Goal: Information Seeking & Learning: Learn about a topic

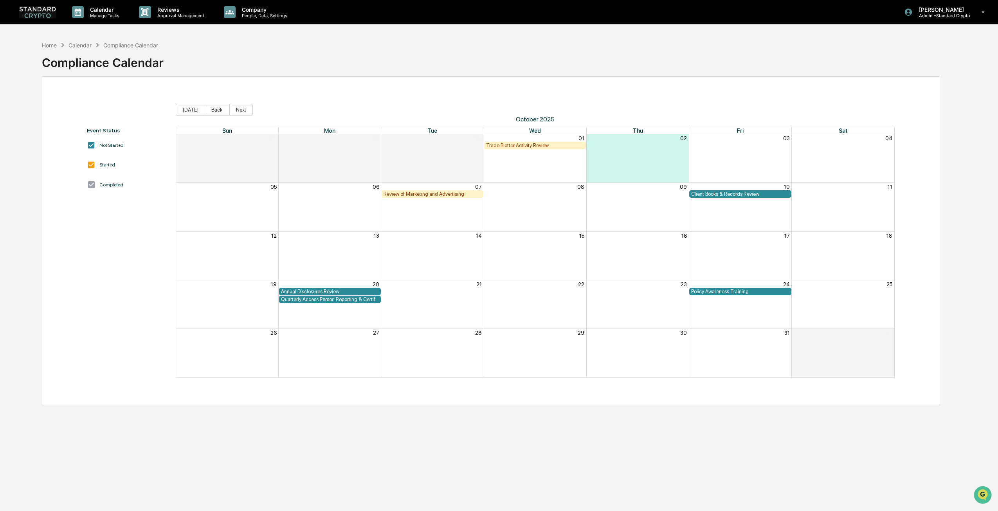
click at [54, 16] on img at bounding box center [38, 12] width 38 height 12
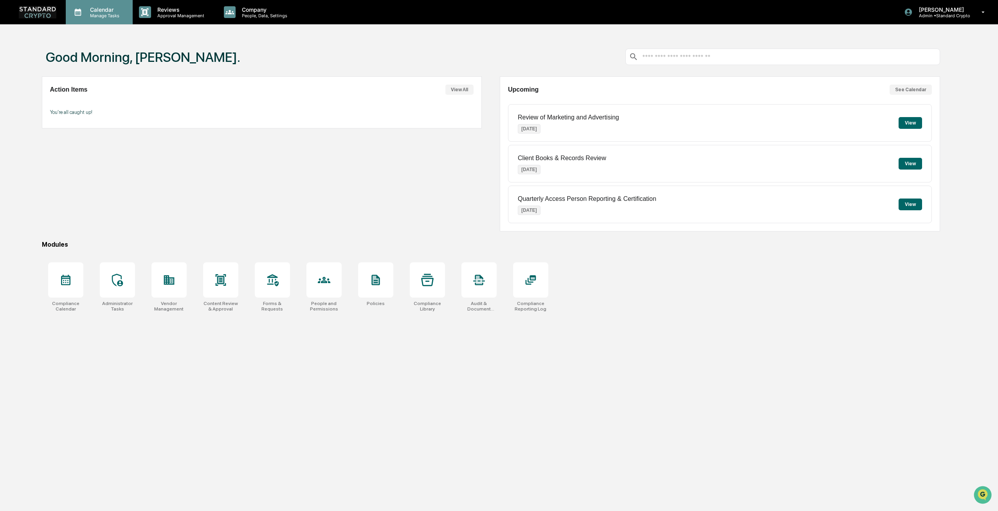
click at [118, 5] on div "Calendar Manage Tasks" at bounding box center [99, 12] width 67 height 24
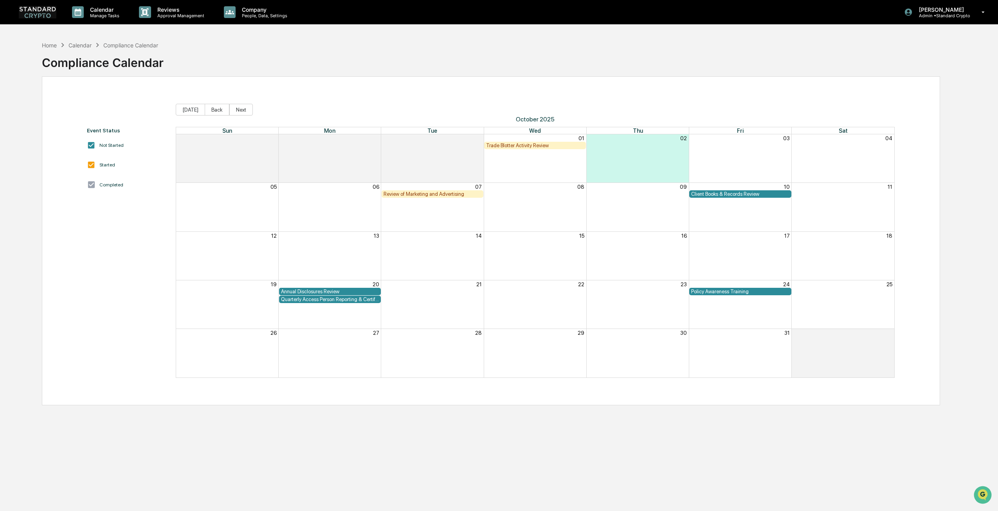
click at [537, 146] on div "Trade Blotter Activity Review" at bounding box center [535, 146] width 98 height 6
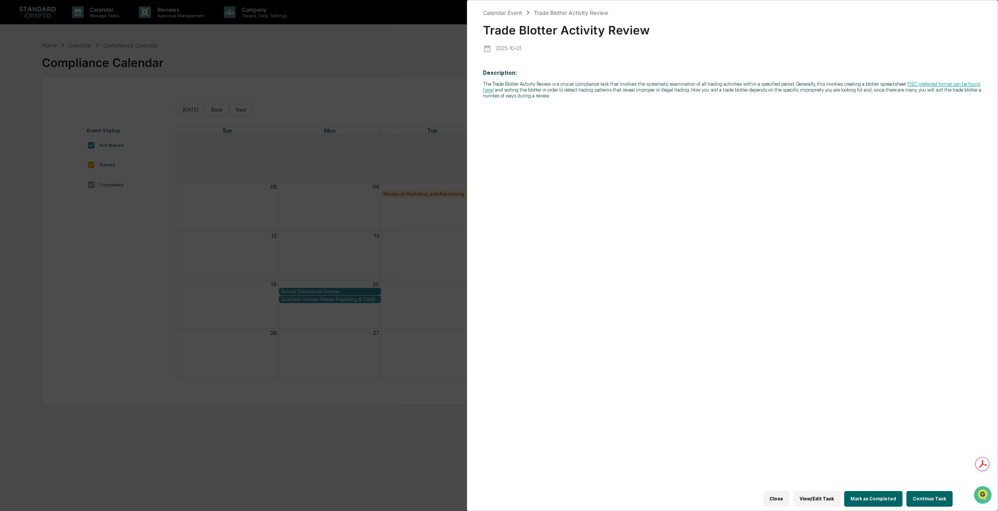
click at [323, 151] on div "Calendar Event Trade Blotter Activity Review Trade Blotter Activity Review [DAT…" at bounding box center [499, 255] width 998 height 511
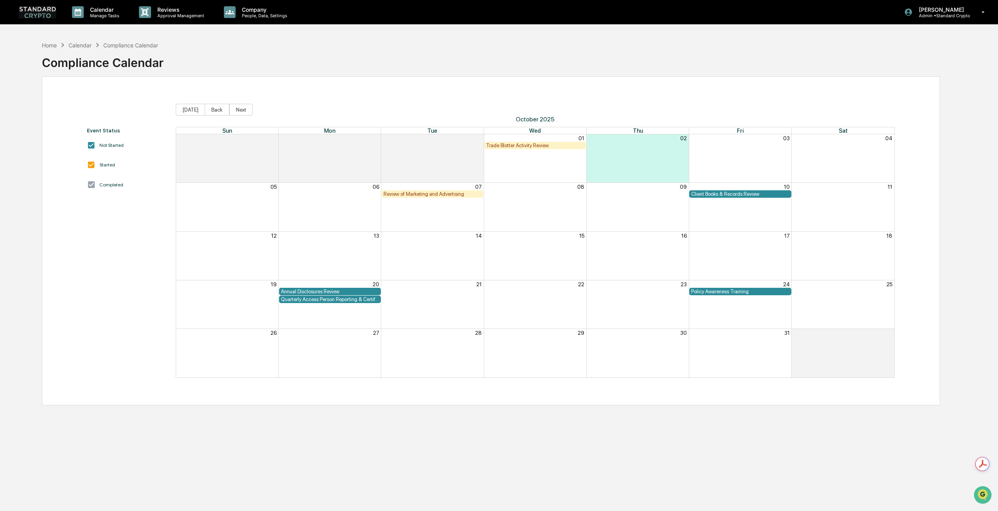
click at [733, 193] on div "Client Books & Records Review" at bounding box center [741, 194] width 98 height 6
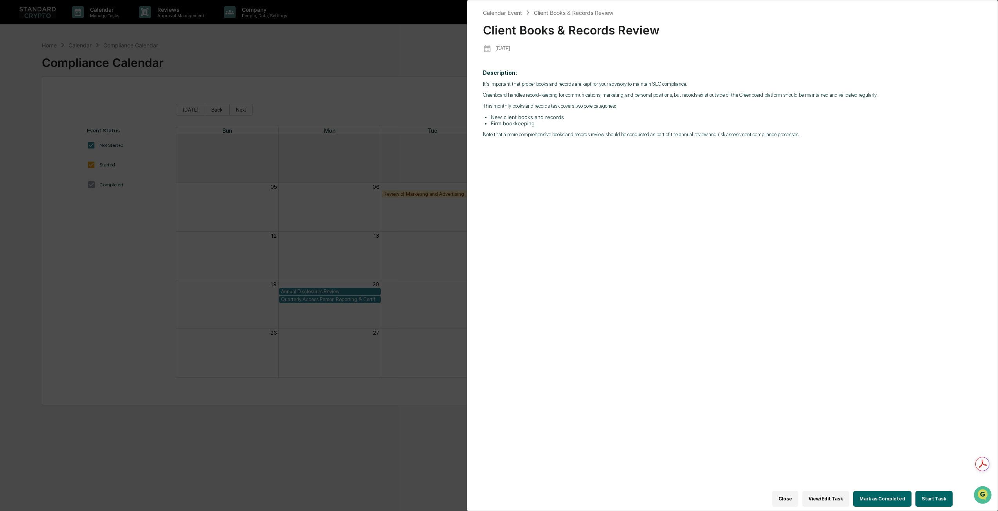
click at [321, 157] on div "Calendar Event Client Books & Records Review Client Books & Records Review [DAT…" at bounding box center [499, 255] width 998 height 511
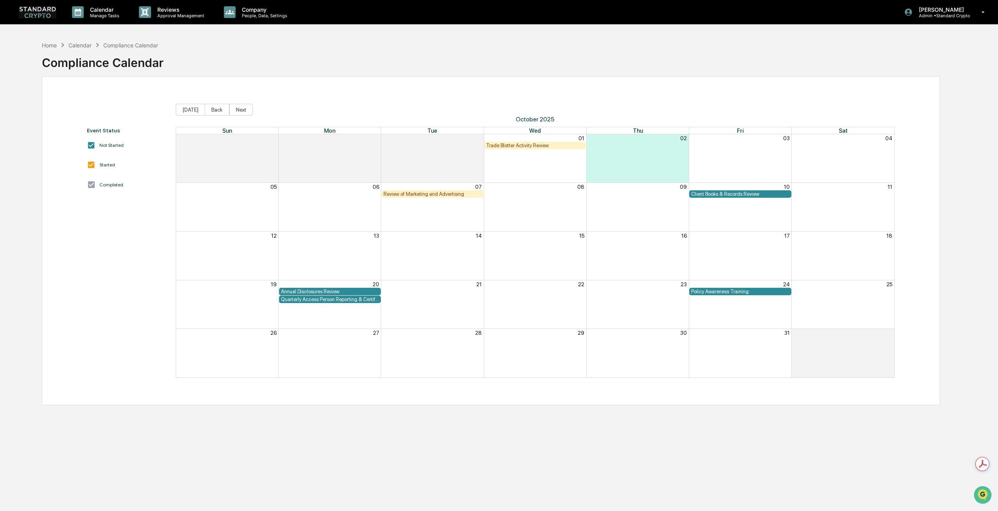
click at [459, 194] on div "Review of Marketing and Advertising" at bounding box center [433, 194] width 98 height 6
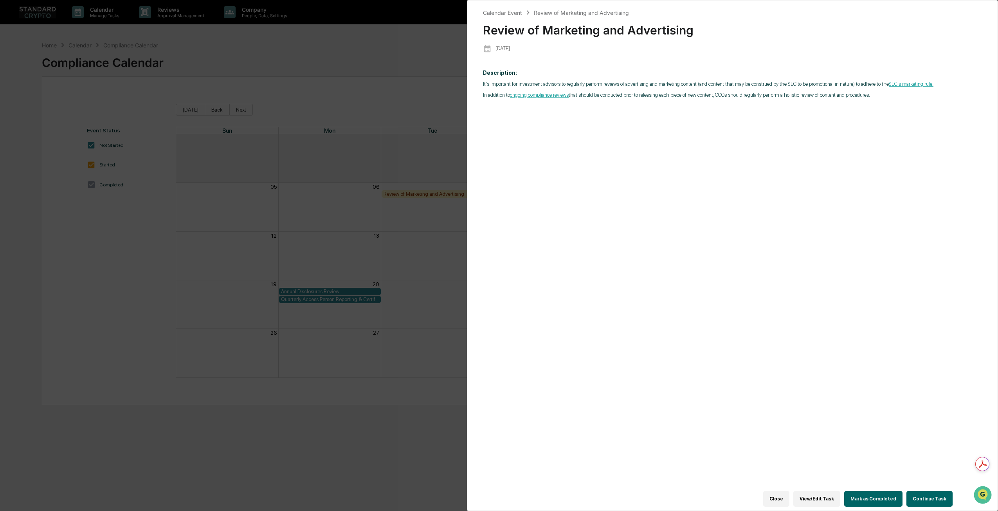
click at [258, 121] on div "Calendar Event Review of Marketing and Advertising Review of Marketing and Adve…" at bounding box center [499, 255] width 998 height 511
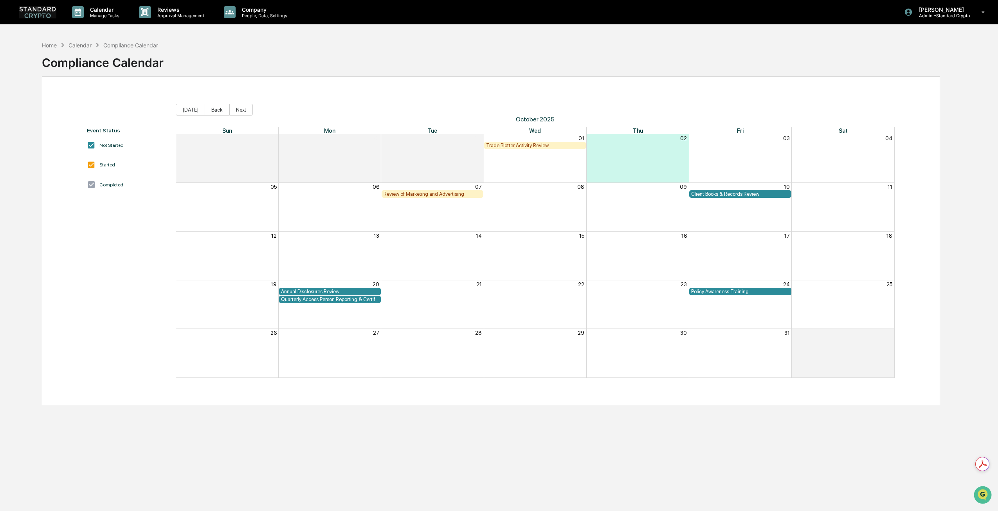
click at [780, 290] on div "Policy Awareness Training" at bounding box center [741, 292] width 98 height 6
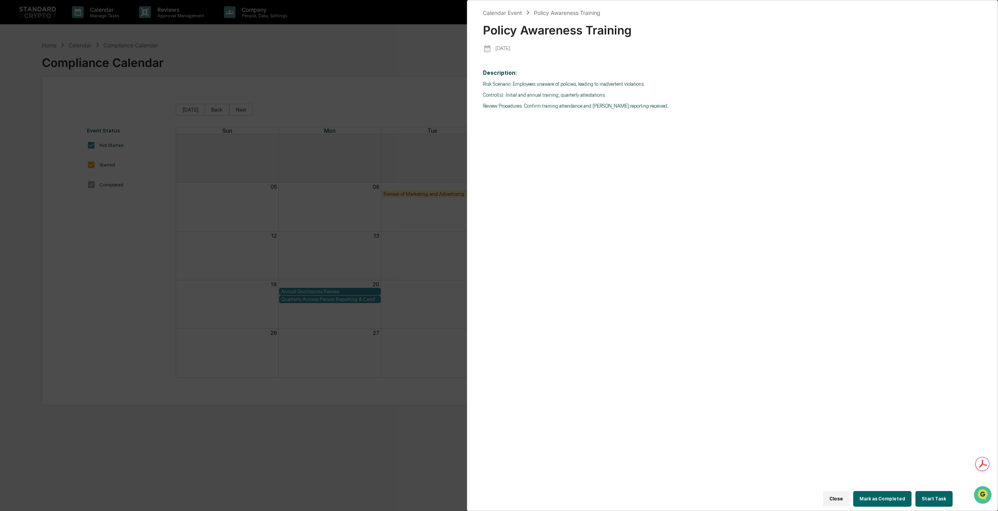
click at [544, 102] on div "Risk Scenario: Employees unaware of policies, leading to inadvertent violations…" at bounding box center [732, 95] width 499 height 28
click at [563, 90] on div "Risk Scenario: Employees unaware of policies, leading to inadvertent violations…" at bounding box center [732, 95] width 499 height 28
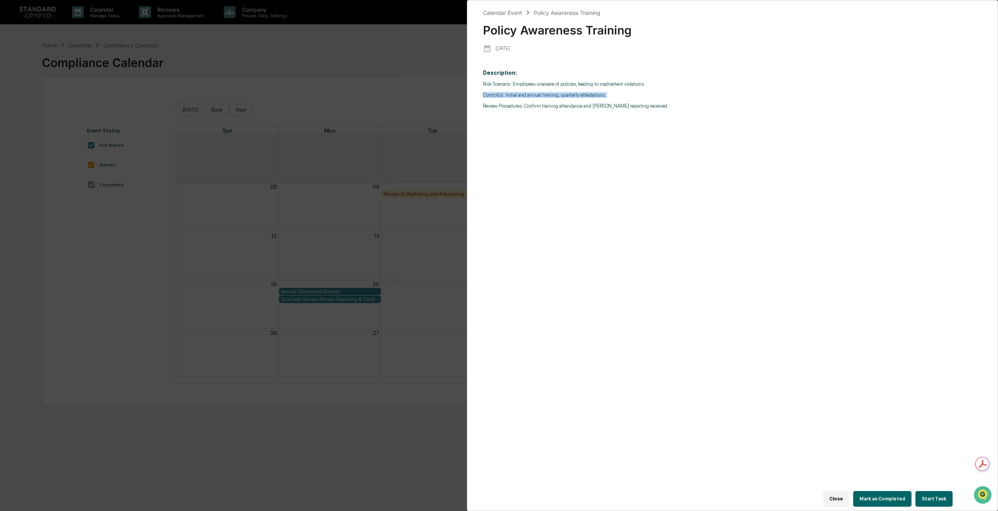
click at [563, 90] on div "Risk Scenario: Employees unaware of policies, leading to inadvertent violations…" at bounding box center [732, 95] width 499 height 28
click at [559, 99] on div "Risk Scenario: Employees unaware of policies, leading to inadvertent violations…" at bounding box center [732, 95] width 499 height 28
click at [563, 108] on p "Review Procedures: Confirm training attendance and [PERSON_NAME] reporting rece…" at bounding box center [732, 106] width 499 height 6
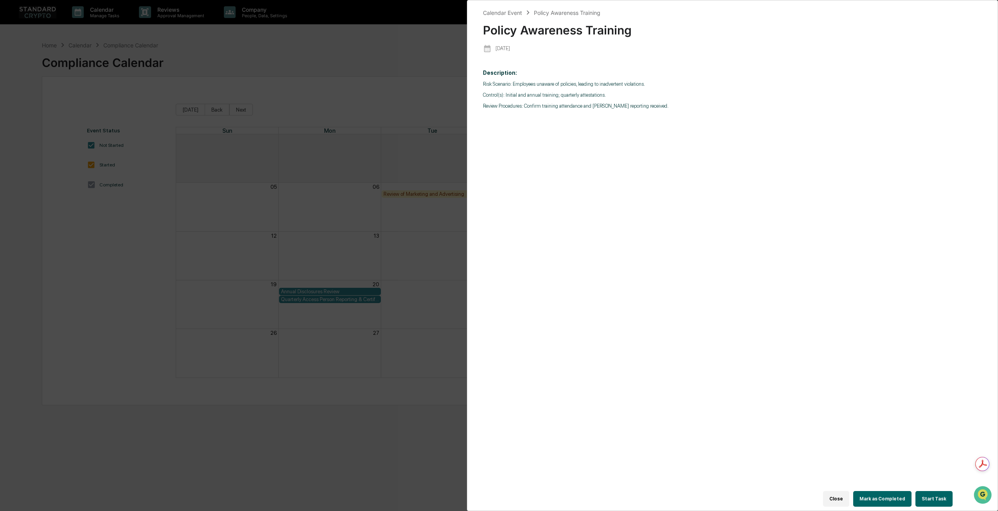
click at [558, 106] on p "Review Procedures: Confirm training attendance and [PERSON_NAME] reporting rece…" at bounding box center [732, 106] width 499 height 6
click at [254, 132] on div "Calendar Event Policy Awareness Training Policy Awareness Training [DATE] Descr…" at bounding box center [499, 255] width 998 height 511
